Goal: Task Accomplishment & Management: Manage account settings

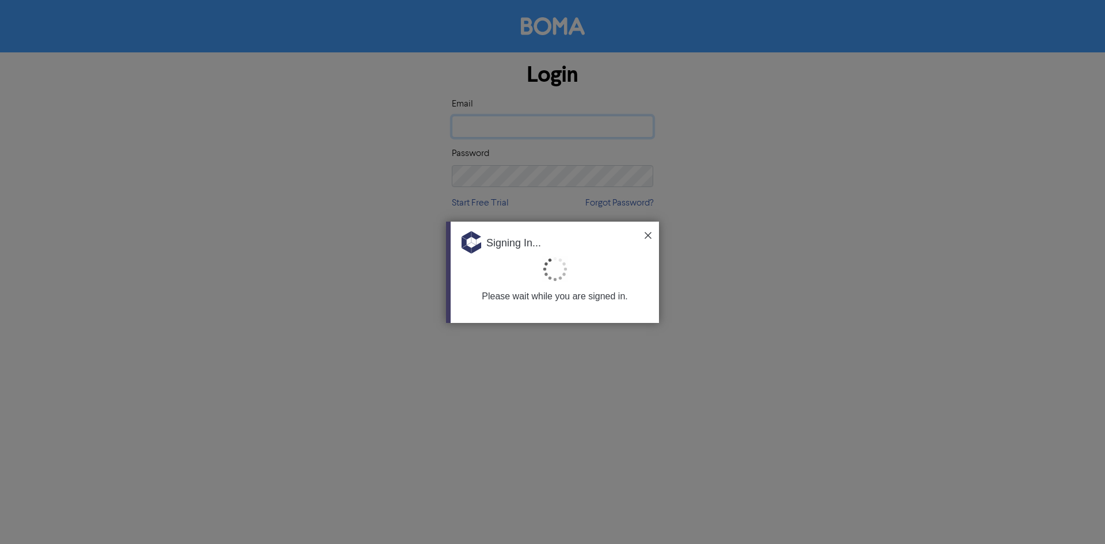
type input "[EMAIL_ADDRESS][PERSON_NAME][DOMAIN_NAME]"
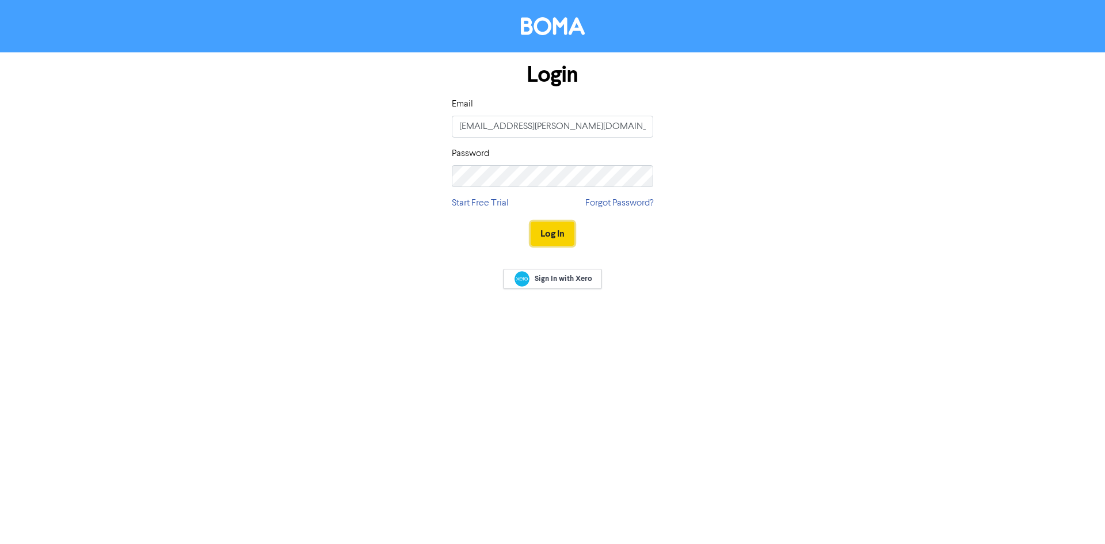
click at [548, 238] on button "Log In" at bounding box center [553, 234] width 44 height 24
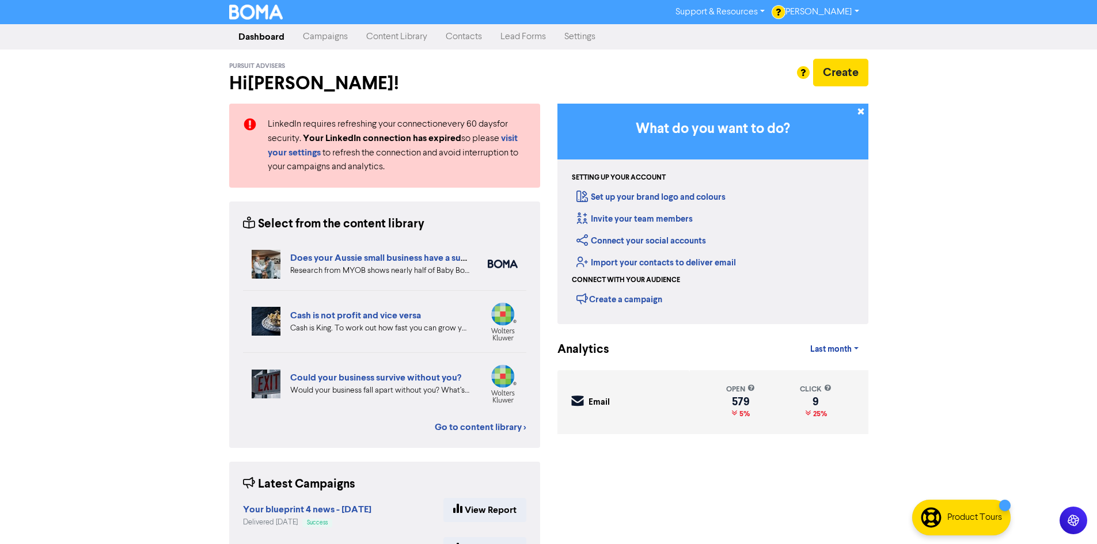
click at [457, 43] on link "Contacts" at bounding box center [463, 36] width 55 height 23
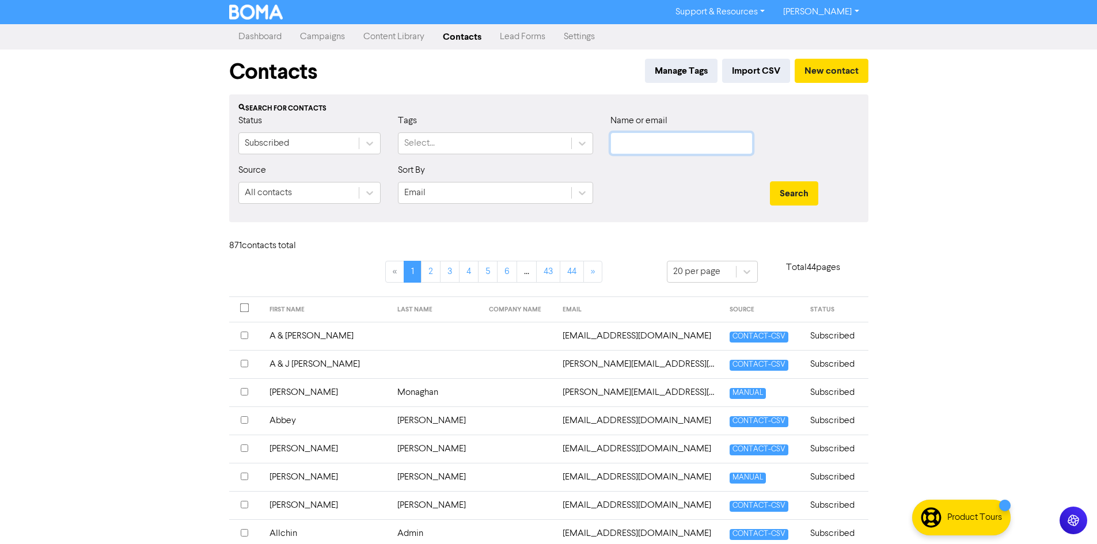
click at [656, 142] on input "text" at bounding box center [681, 143] width 142 height 22
paste input "[PERSON_NAME][EMAIL_ADDRESS][DOMAIN_NAME]"
type input "[PERSON_NAME][EMAIL_ADDRESS][DOMAIN_NAME]"
click at [788, 185] on button "Search" at bounding box center [794, 193] width 48 height 24
